Goal: Information Seeking & Learning: Learn about a topic

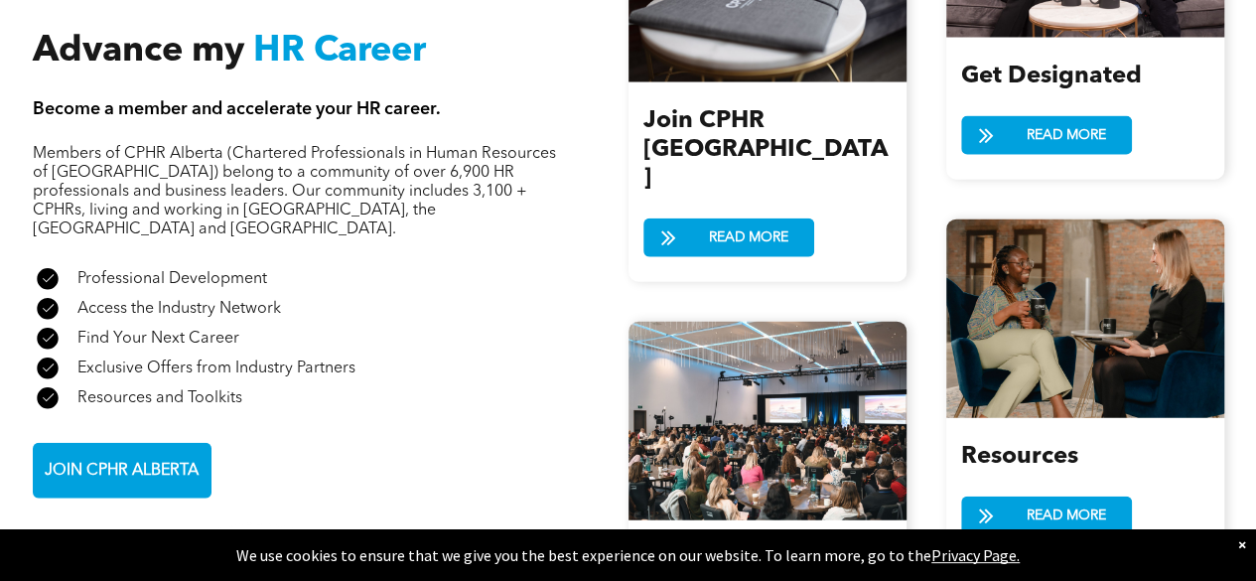
scroll to position [2119, 0]
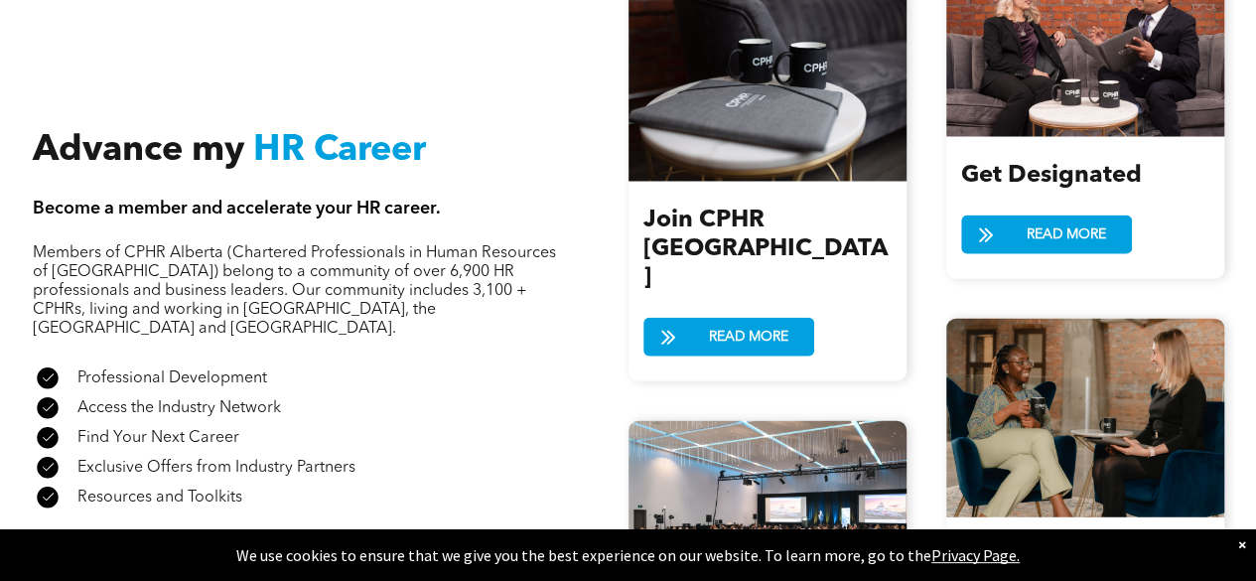
click at [192, 542] on link "JOIN CPHR ALBERTA" at bounding box center [122, 570] width 179 height 56
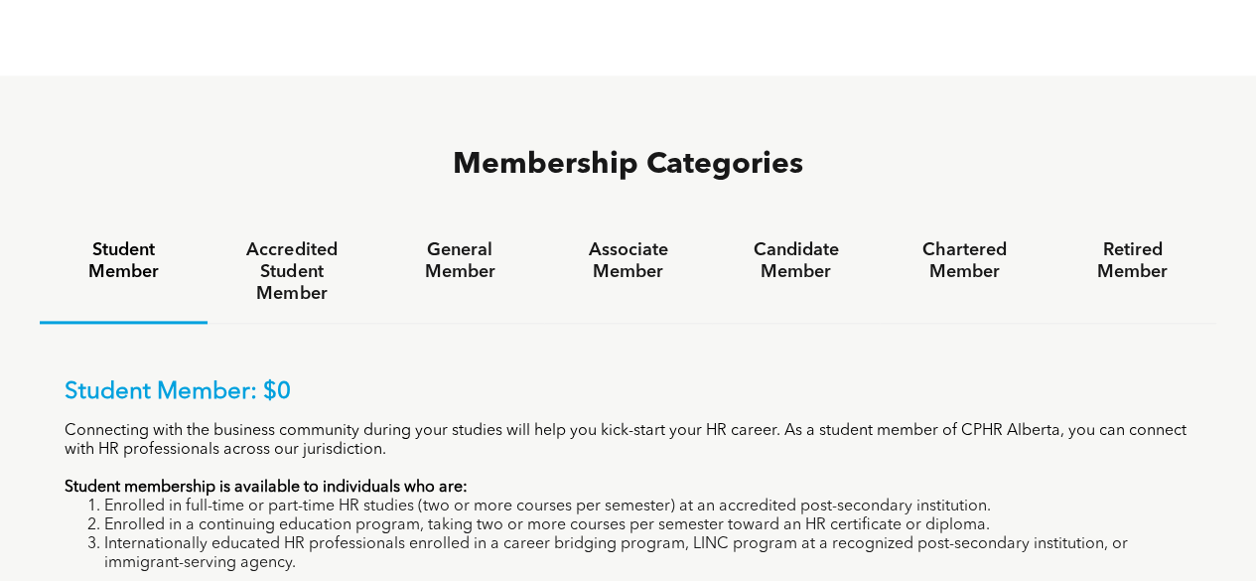
scroll to position [1191, 0]
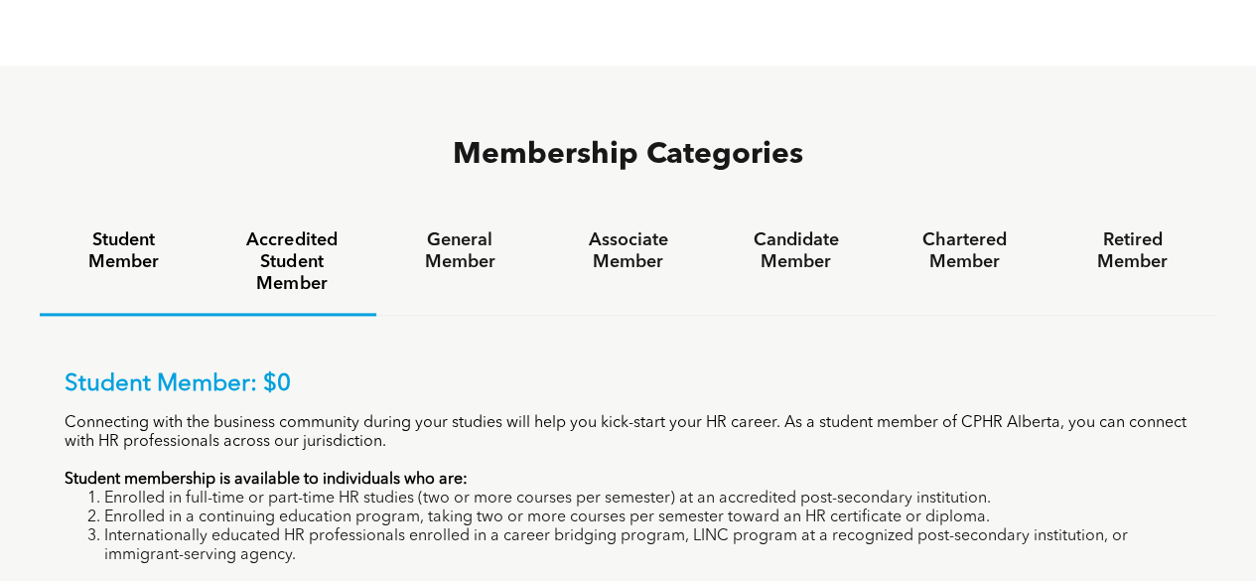
click at [324, 229] on h4 "Accredited Student Member" at bounding box center [291, 262] width 132 height 66
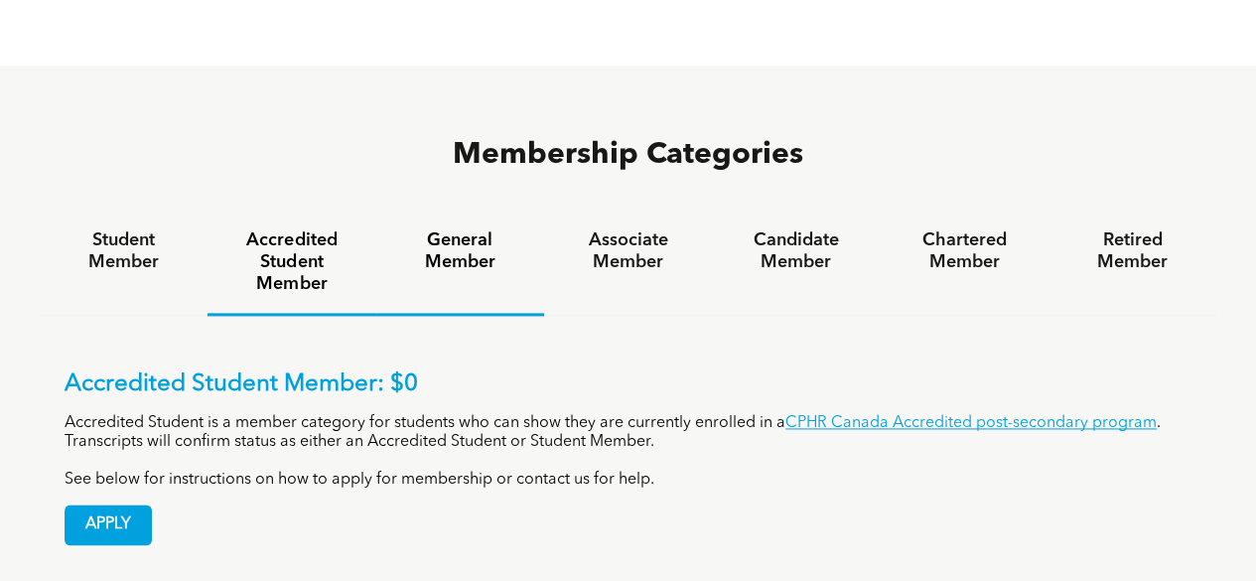
click at [475, 229] on h4 "General Member" at bounding box center [460, 251] width 132 height 44
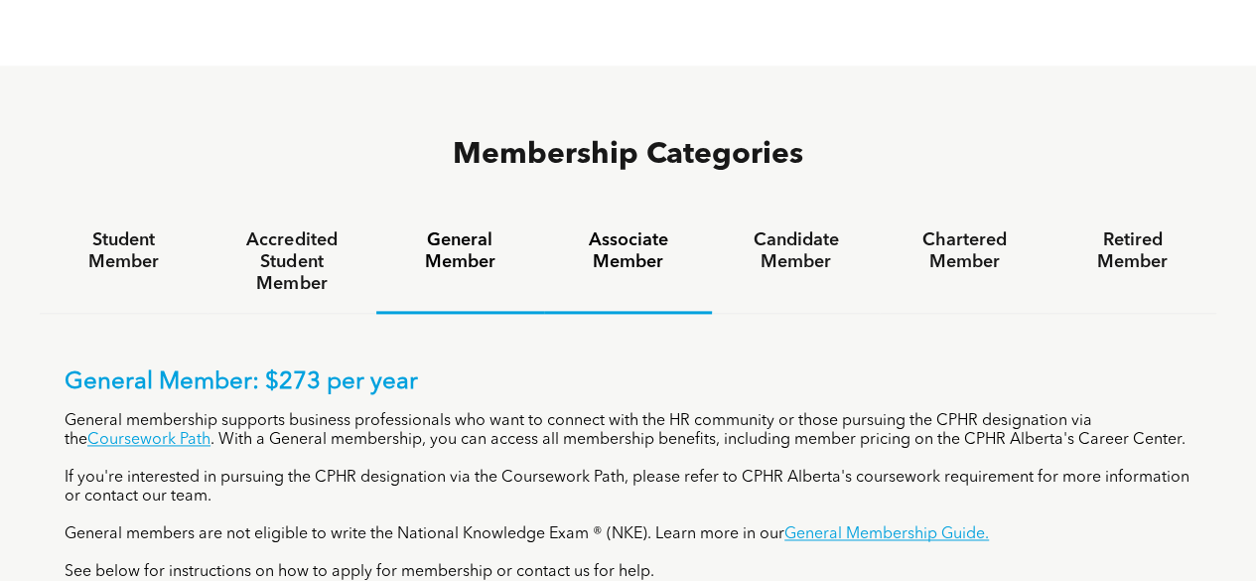
click at [609, 229] on h4 "Associate Member" at bounding box center [628, 251] width 132 height 44
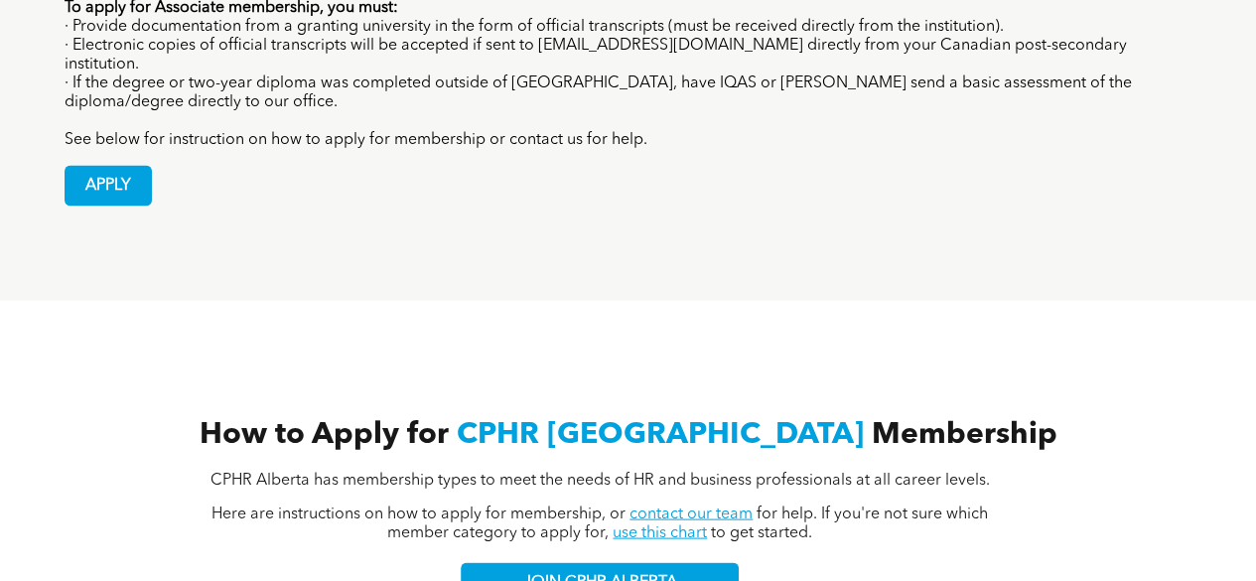
scroll to position [1688, 0]
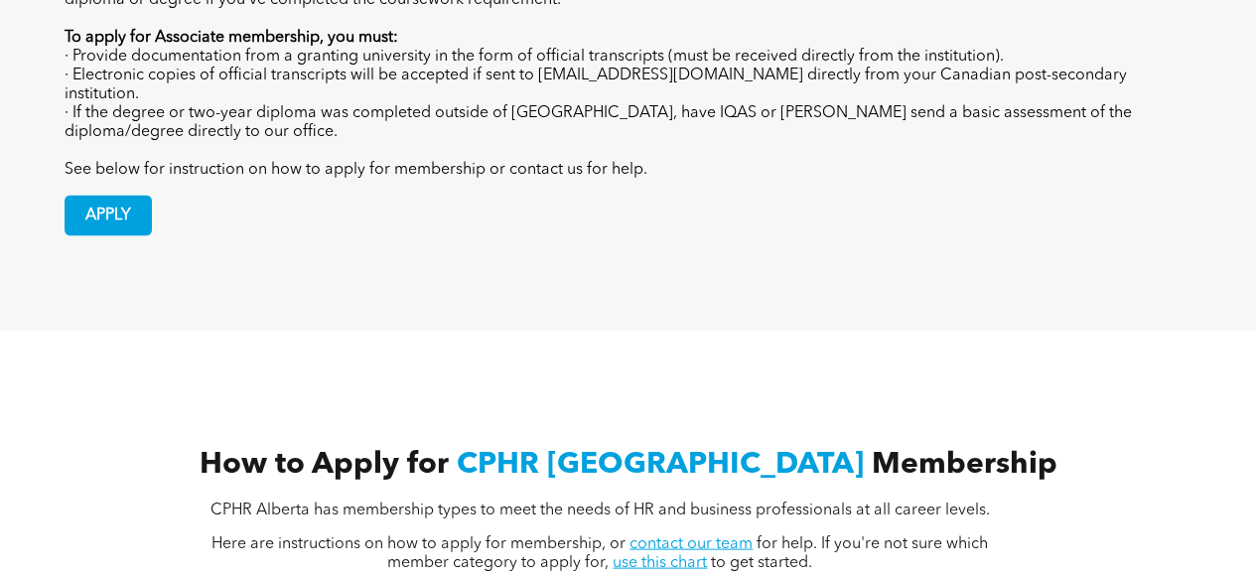
click at [653, 554] on link "use this chart" at bounding box center [660, 562] width 94 height 16
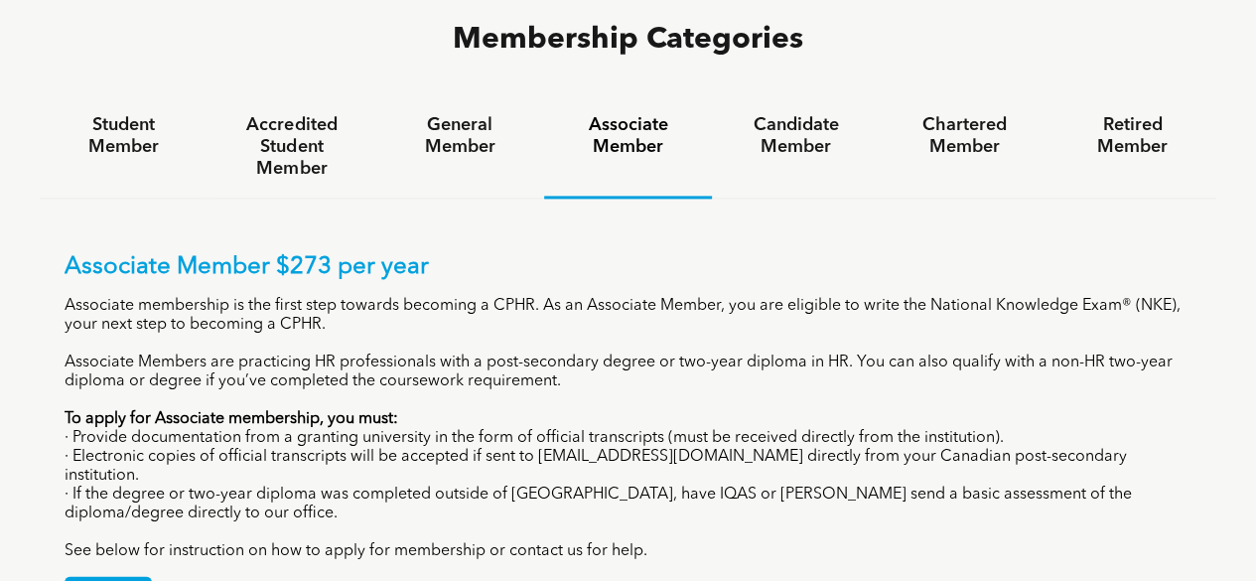
scroll to position [1291, 0]
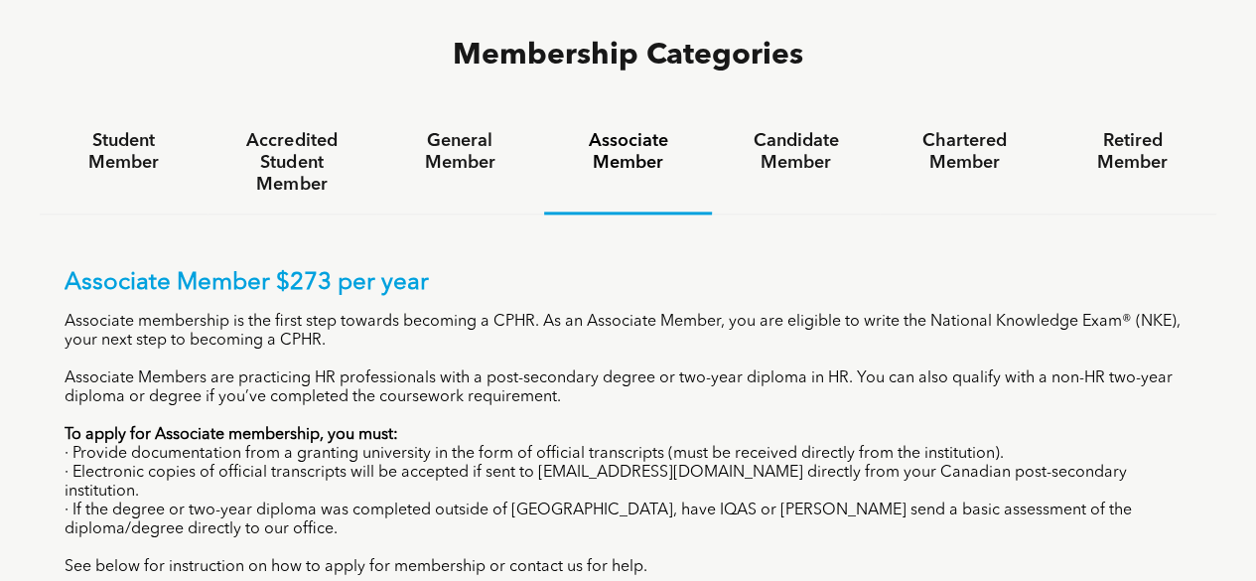
click at [639, 130] on h4 "Associate Member" at bounding box center [628, 152] width 132 height 44
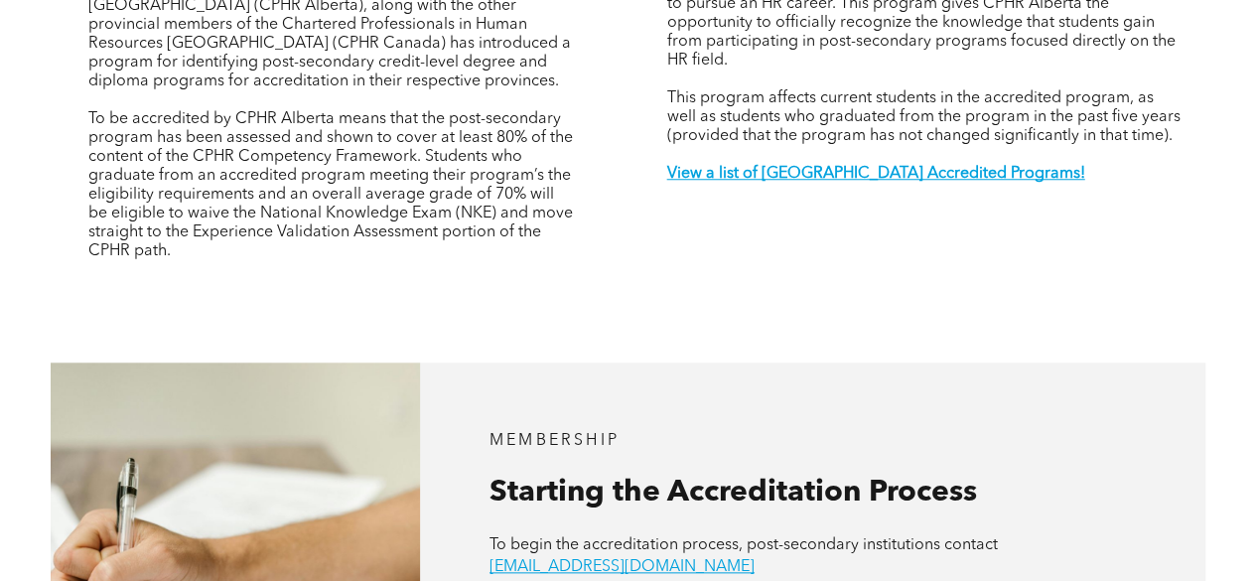
scroll to position [794, 0]
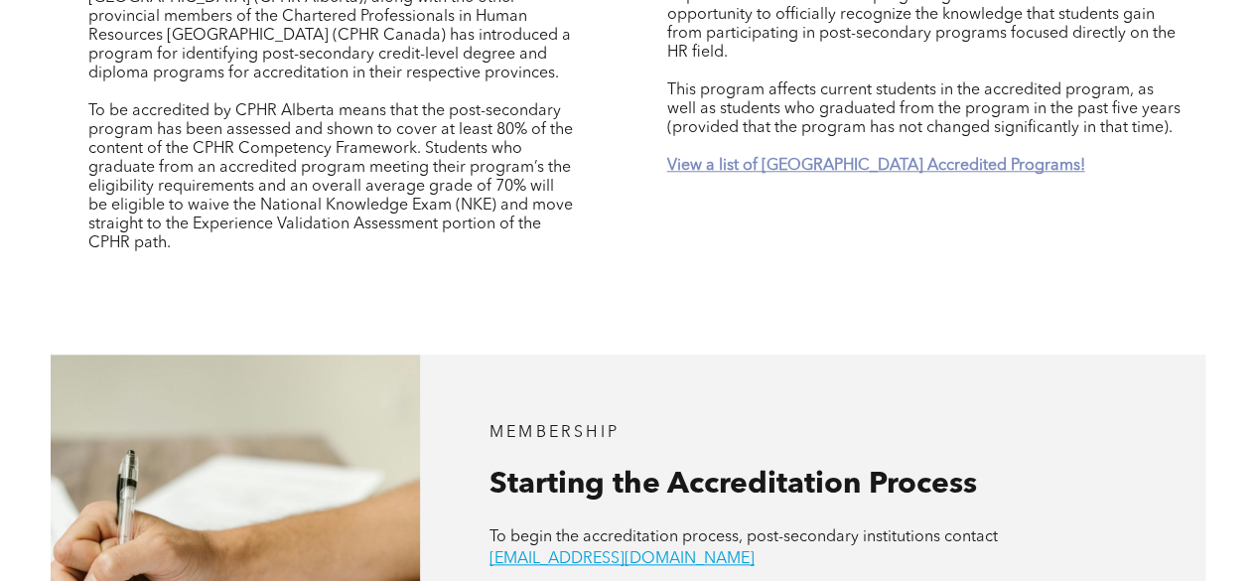
click at [900, 158] on strong "View a list of Alberta Accredited Programs!" at bounding box center [875, 166] width 418 height 16
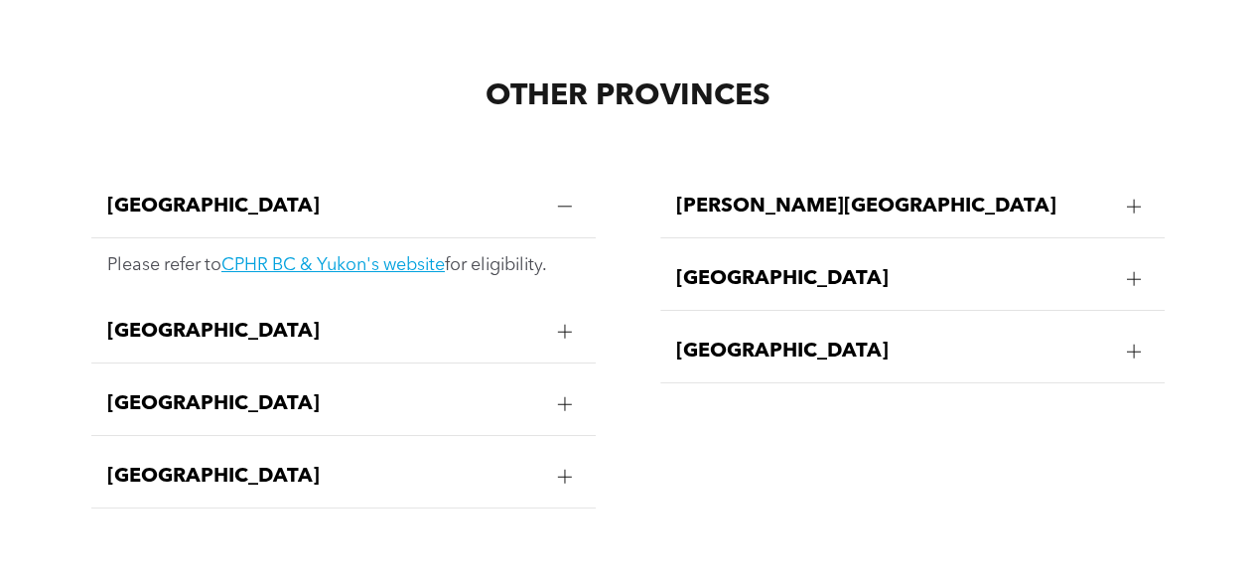
scroll to position [3570, 0]
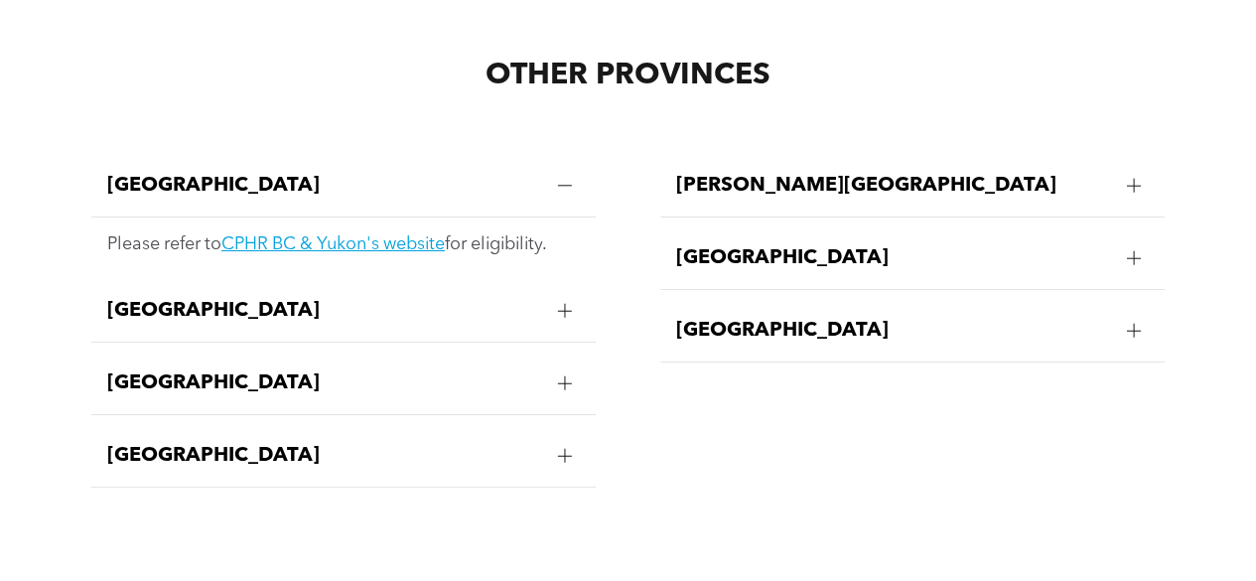
click at [1126, 243] on div at bounding box center [1134, 258] width 30 height 30
